Goal: Navigation & Orientation: Find specific page/section

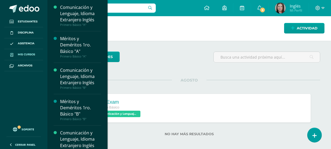
click at [27, 51] on link "Mis cursos" at bounding box center [23, 54] width 39 height 11
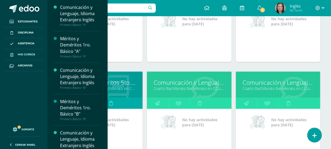
scroll to position [1354, 0]
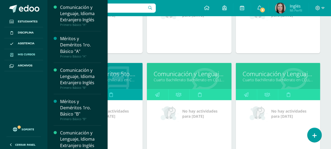
click at [246, 77] on link "Cuarto Bachillerato Bachillerato en CCLL con Orientación en Diseño Gráfico "B"" at bounding box center [278, 79] width 71 height 5
